Goal: Book appointment/travel/reservation

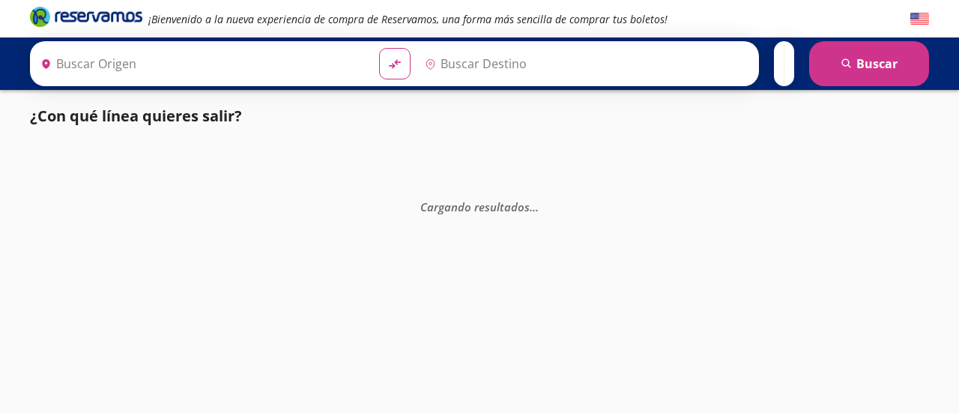
type input "Toluca, [GEOGRAPHIC_DATA]"
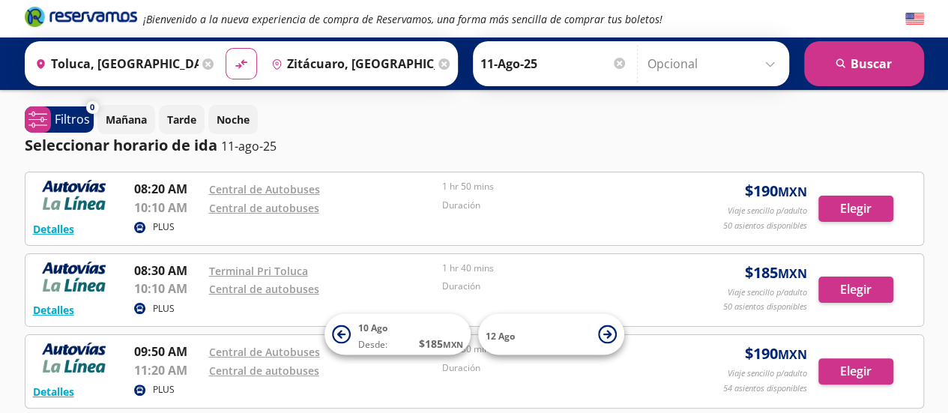
click at [289, 70] on input "Zitácuaro, [GEOGRAPHIC_DATA]" at bounding box center [349, 63] width 169 height 37
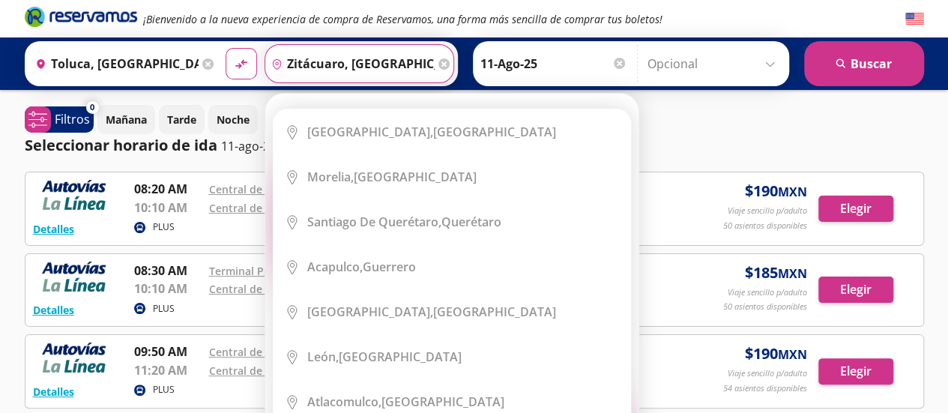
click at [334, 64] on input "Zitácuaro, [GEOGRAPHIC_DATA]" at bounding box center [349, 63] width 169 height 37
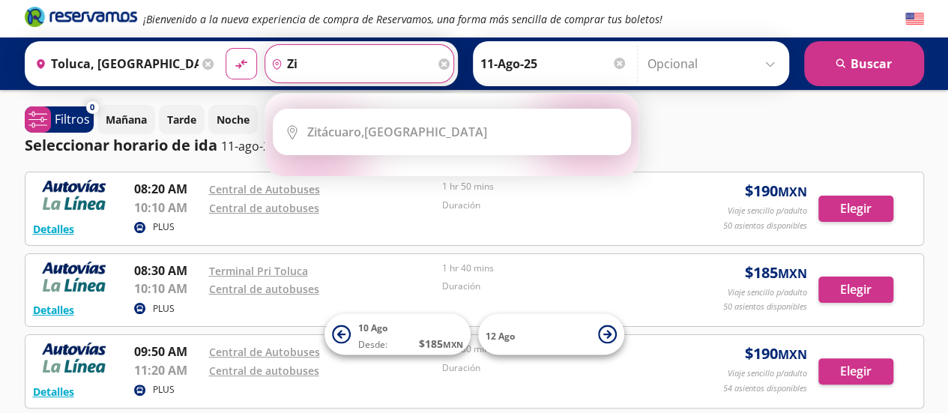
type input "z"
type input "puriandiro"
